Goal: Information Seeking & Learning: Learn about a topic

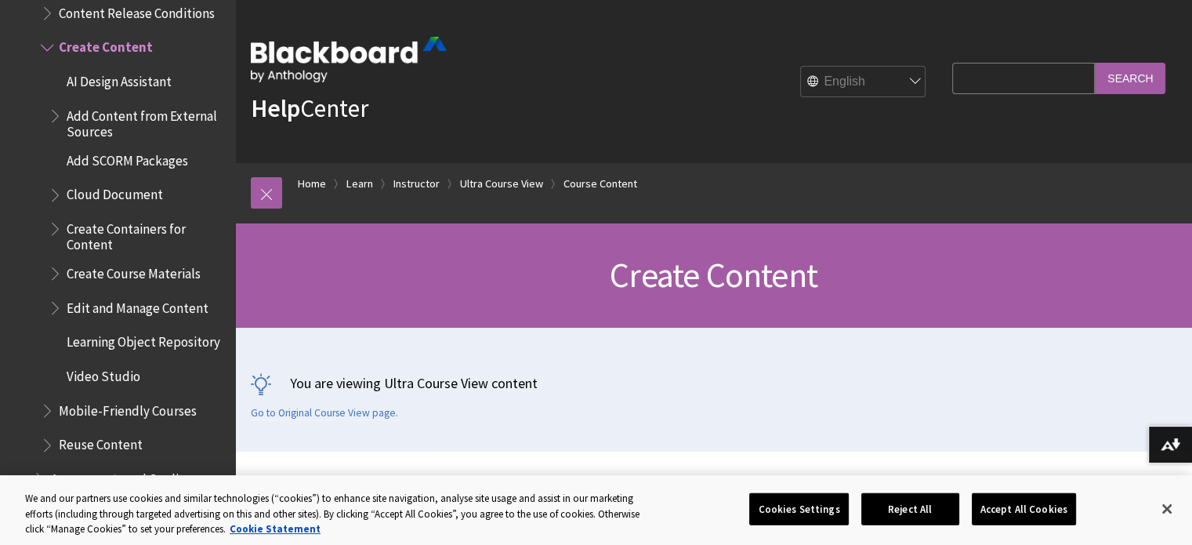
click at [981, 78] on input "Search Query" at bounding box center [1023, 78] width 143 height 31
type input "online link"
click at [1095, 63] on input "Search" at bounding box center [1130, 78] width 71 height 31
click at [1138, 63] on div "Search Query online link Search" at bounding box center [1058, 78] width 213 height 31
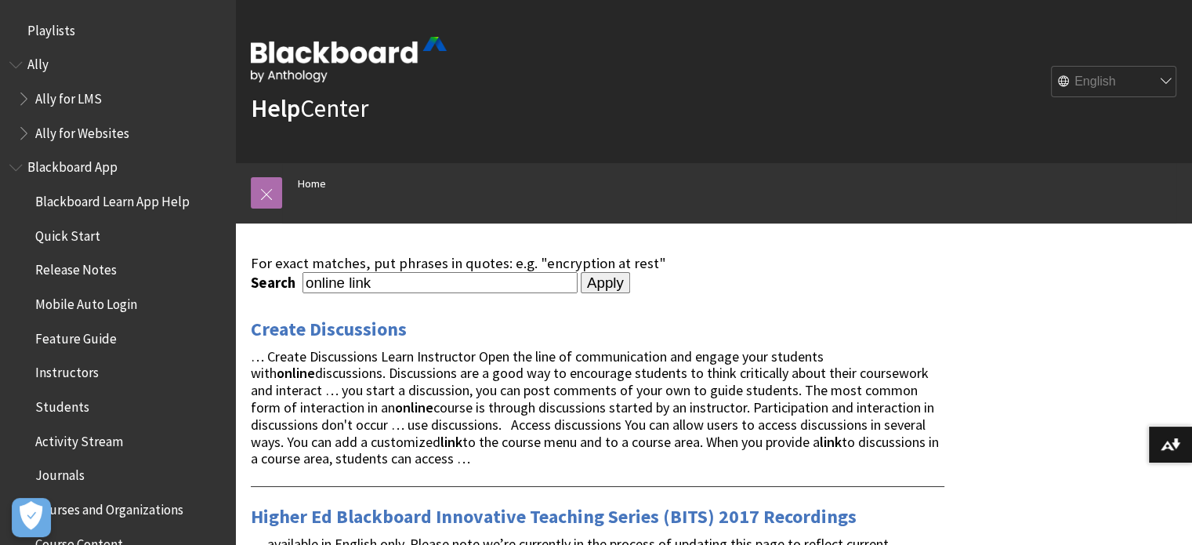
click at [272, 191] on link at bounding box center [266, 192] width 31 height 31
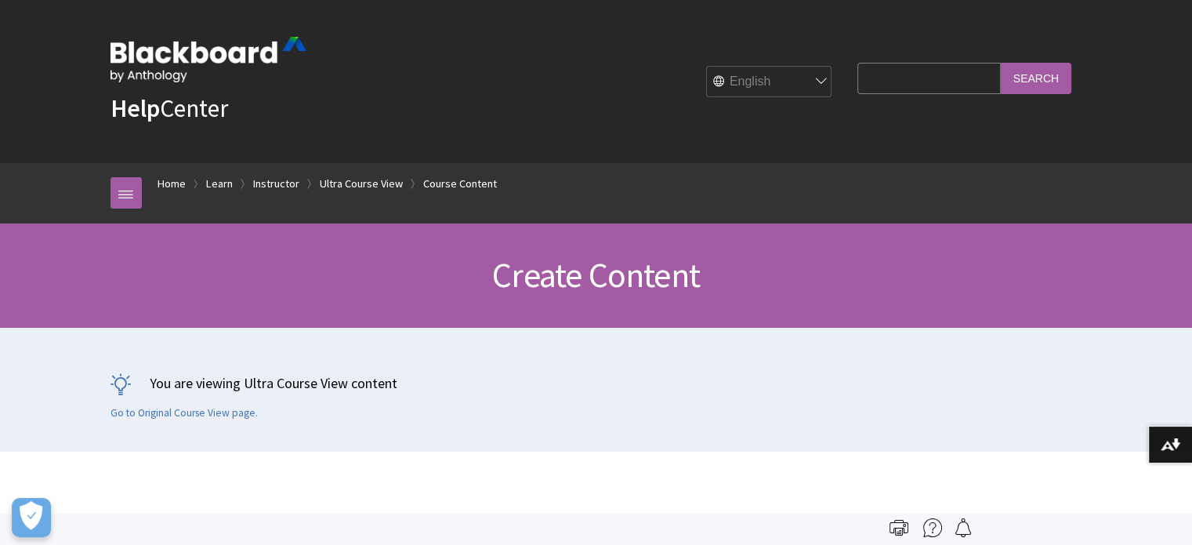
scroll to position [2353, 0]
click at [916, 80] on input "Search Query" at bounding box center [929, 78] width 143 height 31
type input "online teaching"
click at [1001, 63] on input "Search" at bounding box center [1036, 78] width 71 height 31
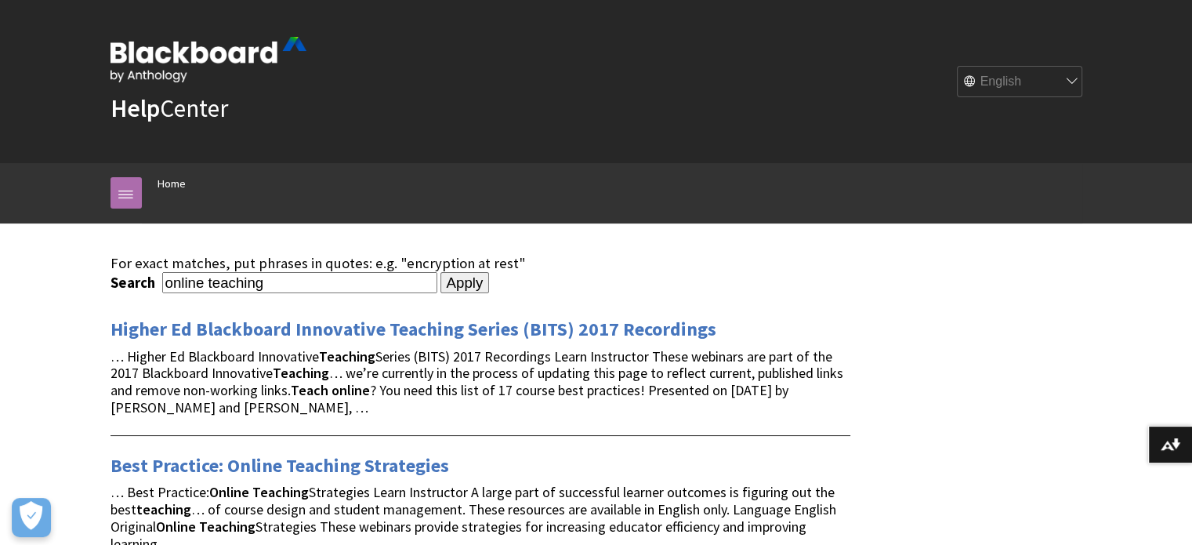
click at [138, 196] on link at bounding box center [126, 192] width 31 height 31
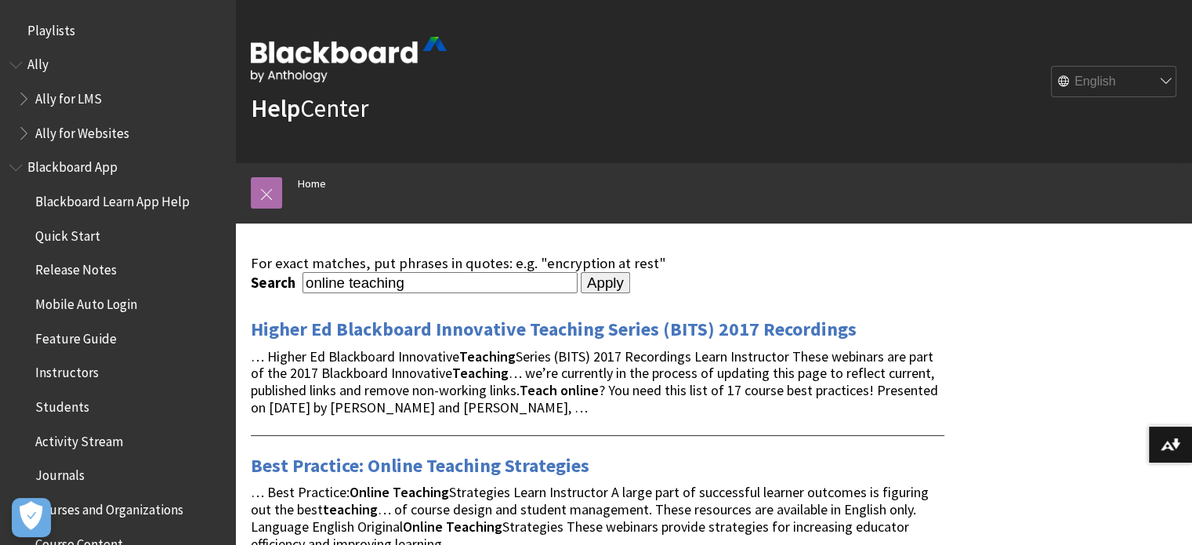
click at [263, 190] on link at bounding box center [266, 192] width 31 height 31
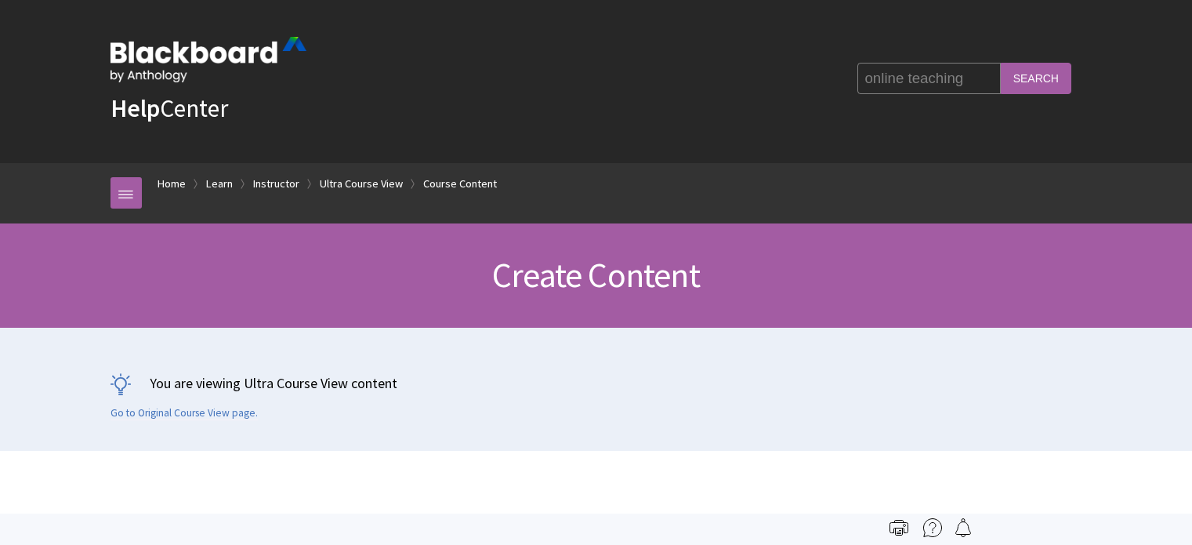
click at [963, 78] on input "online teaching" at bounding box center [929, 78] width 143 height 31
type input "online teaching links"
click at [1001, 63] on input "Search" at bounding box center [1036, 78] width 71 height 31
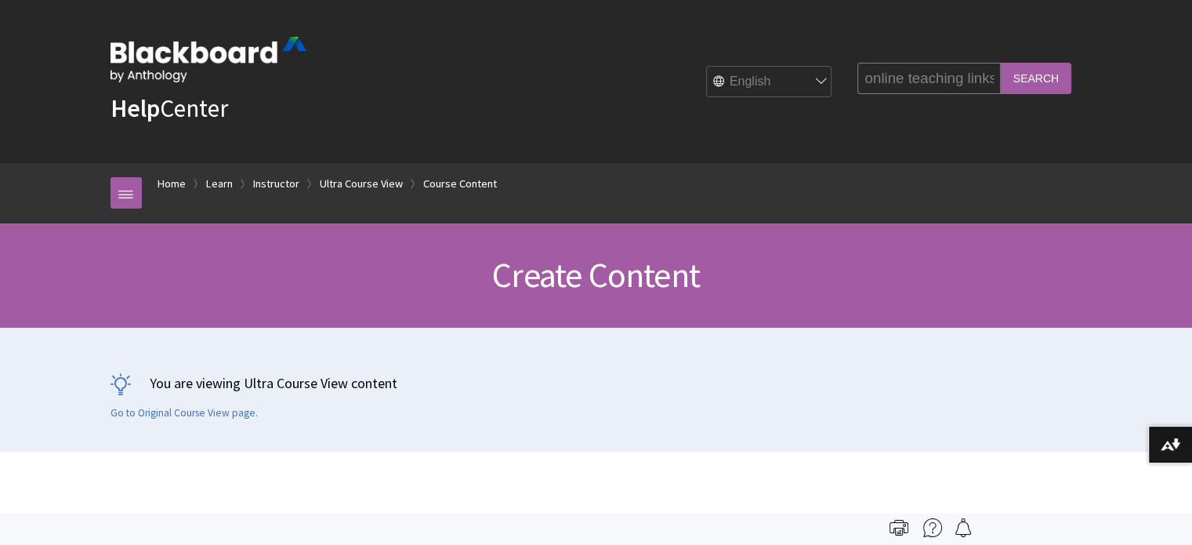
click at [1032, 82] on input "Search" at bounding box center [1036, 78] width 71 height 31
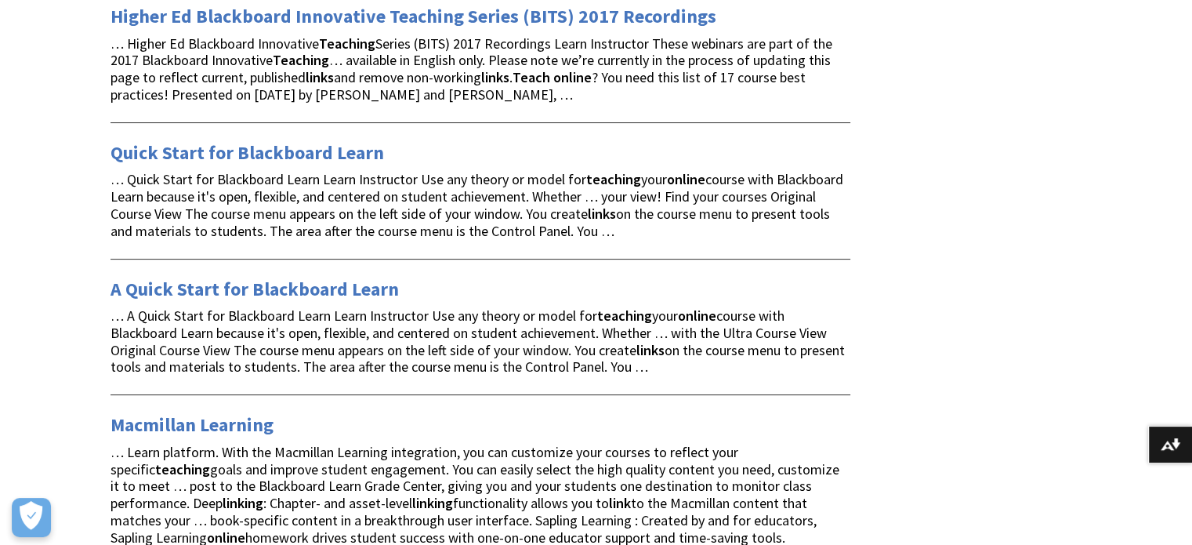
scroll to position [314, 0]
click at [364, 283] on link "A Quick Start for Blackboard Learn" at bounding box center [255, 288] width 288 height 25
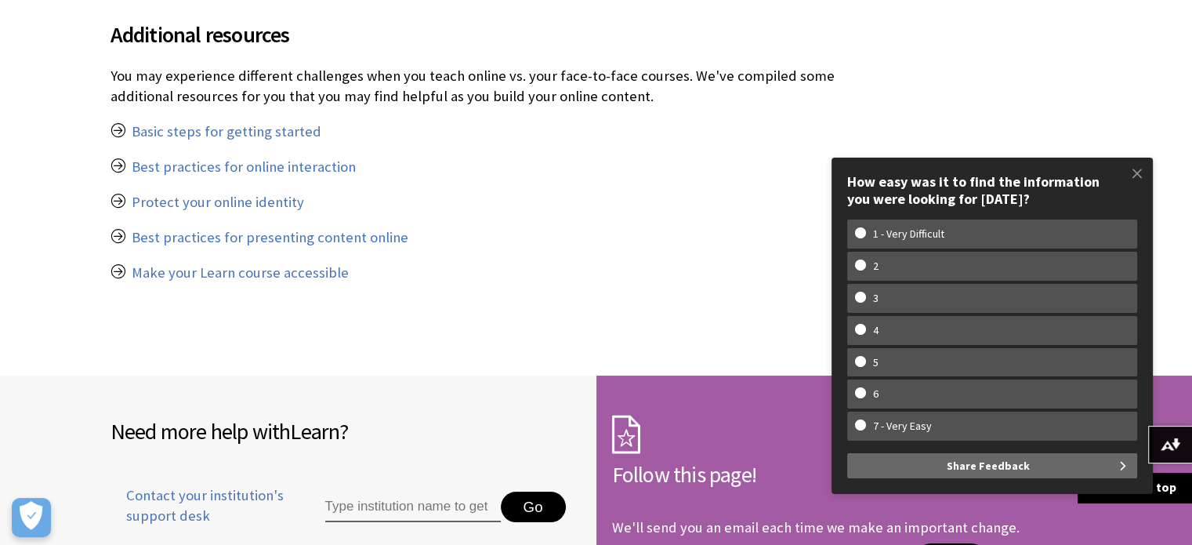
scroll to position [6036, 0]
